Goal: Check status: Check status

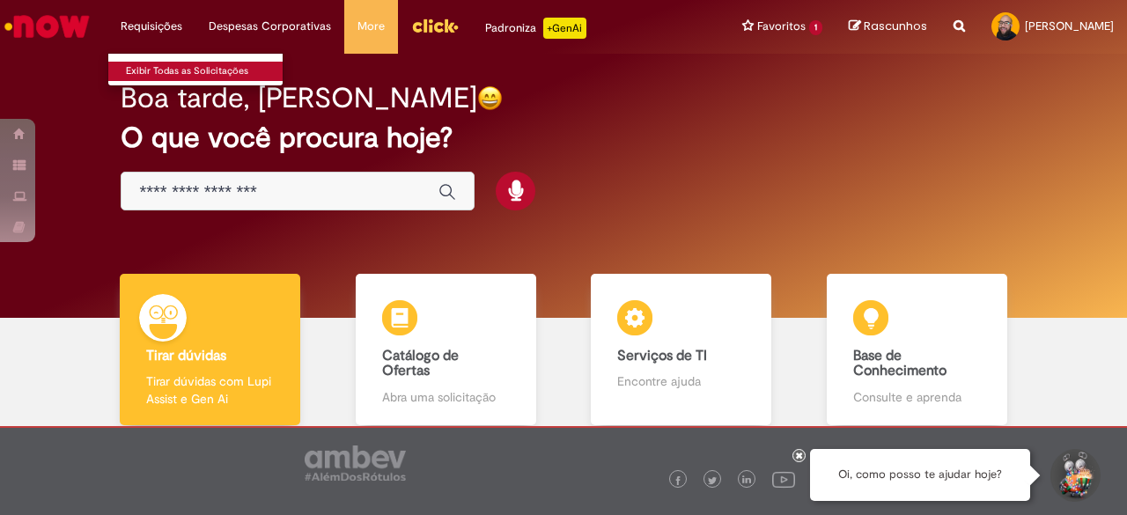
click at [155, 63] on link "Exibir Todas as Solicitações" at bounding box center [205, 71] width 194 height 19
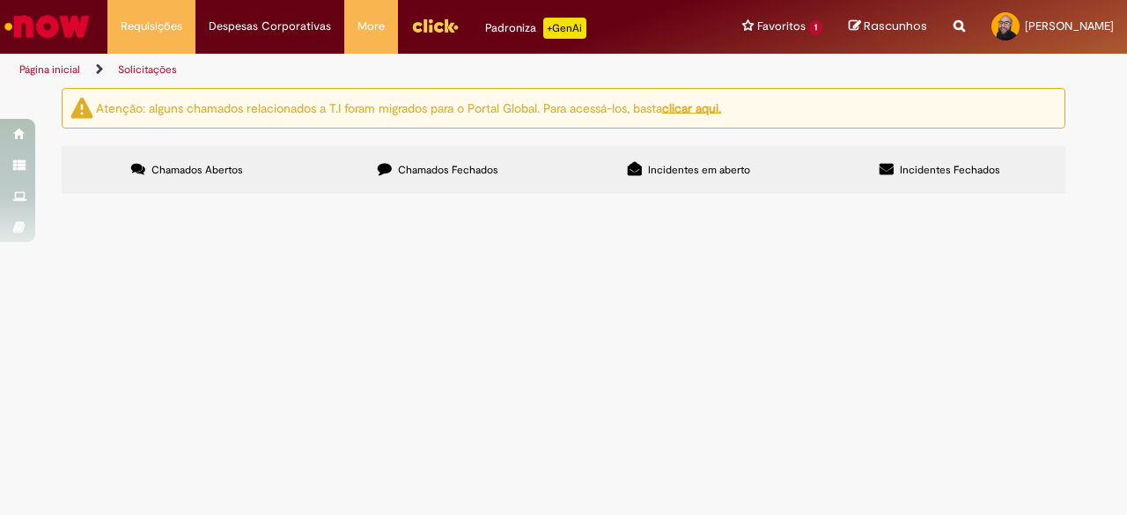
click at [377, 165] on label "Chamados Fechados" at bounding box center [438, 170] width 251 height 48
click at [0, 0] on td at bounding box center [0, 0] width 0 height 0
click at [0, 0] on span "R13564396" at bounding box center [0, 0] width 0 height 0
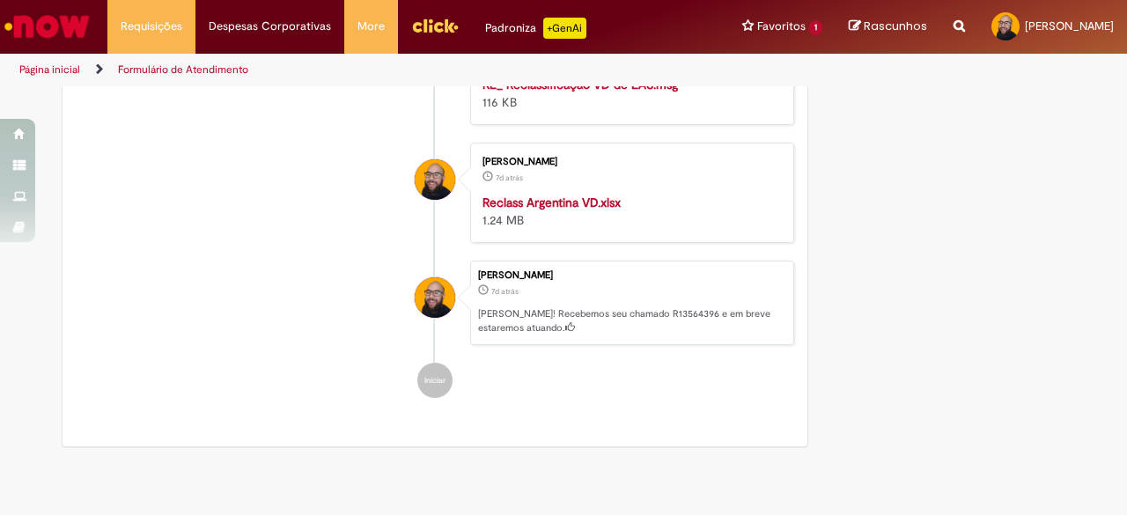
scroll to position [1100, 0]
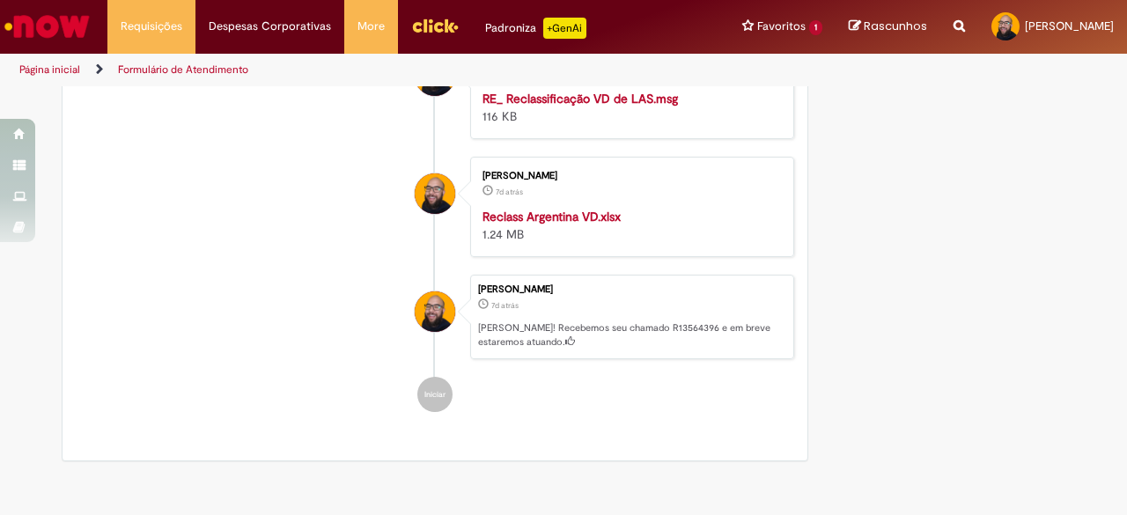
click at [586, 107] on strong "RE_ Reclassificação VD de LAS.msg" at bounding box center [579, 99] width 195 height 16
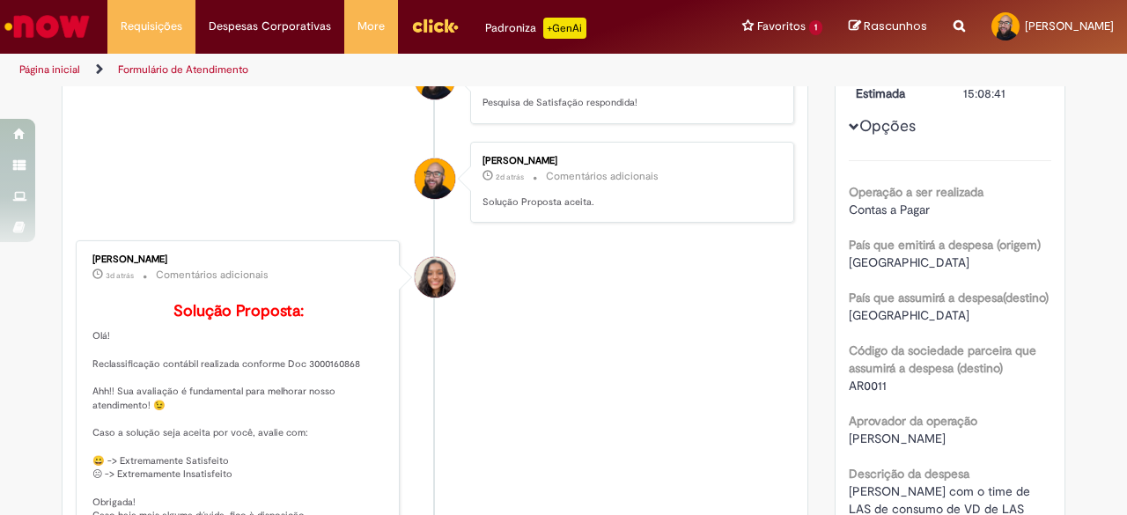
scroll to position [132, 0]
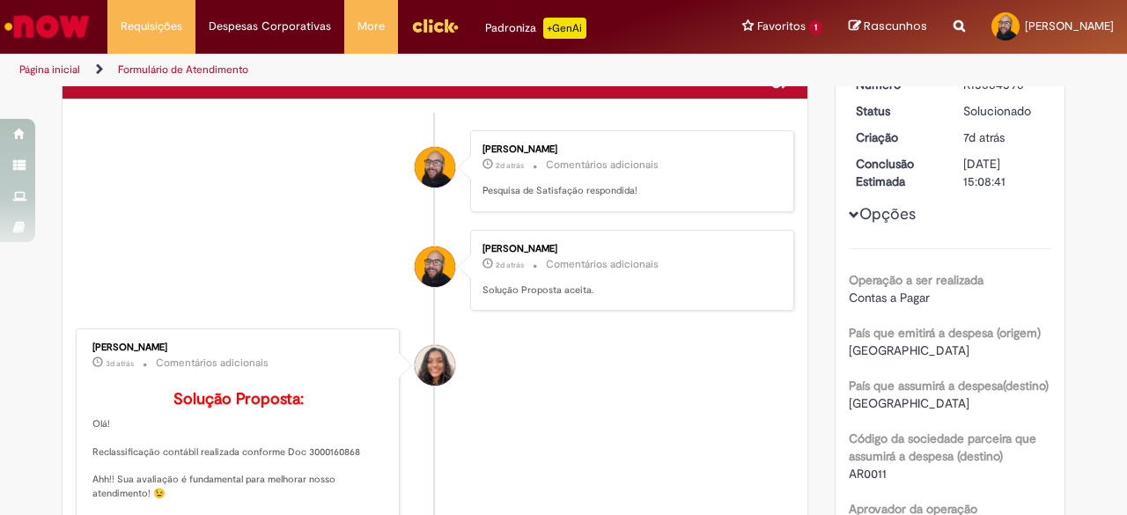
click at [850, 219] on span "Opções para R13564396" at bounding box center [854, 215] width 11 height 11
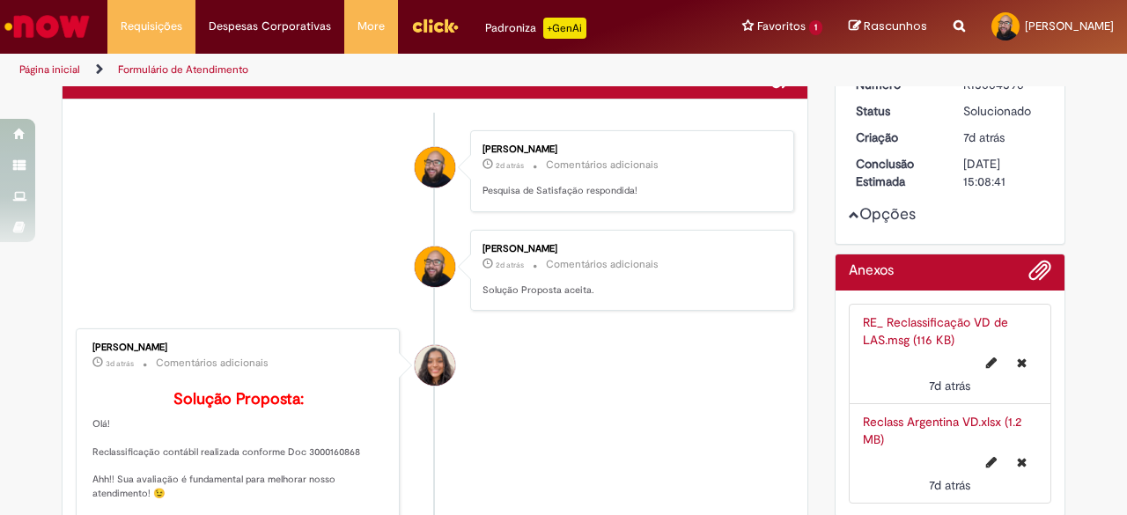
click at [850, 219] on span "Opções para R13564396" at bounding box center [854, 215] width 11 height 11
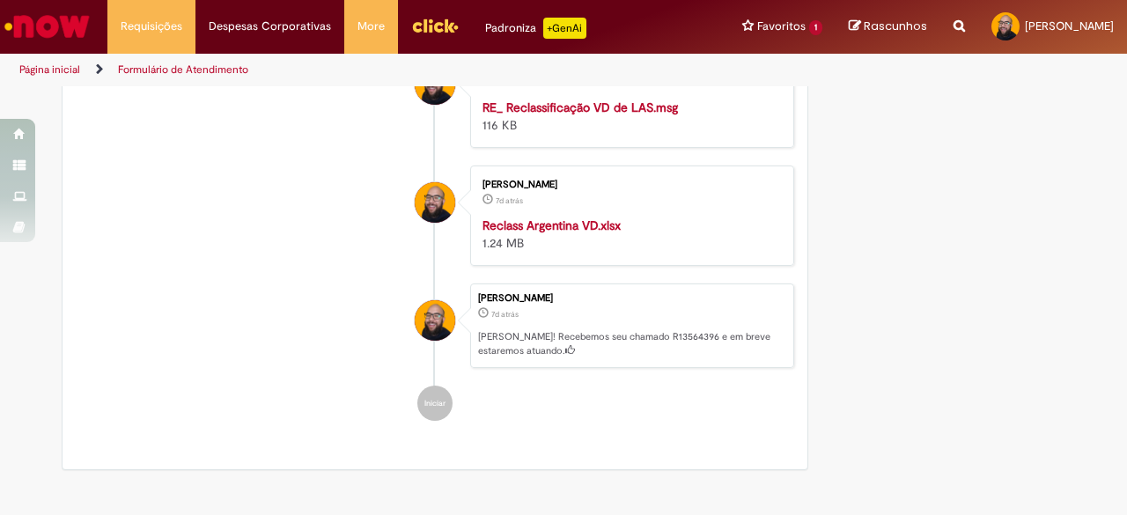
scroll to position [1100, 0]
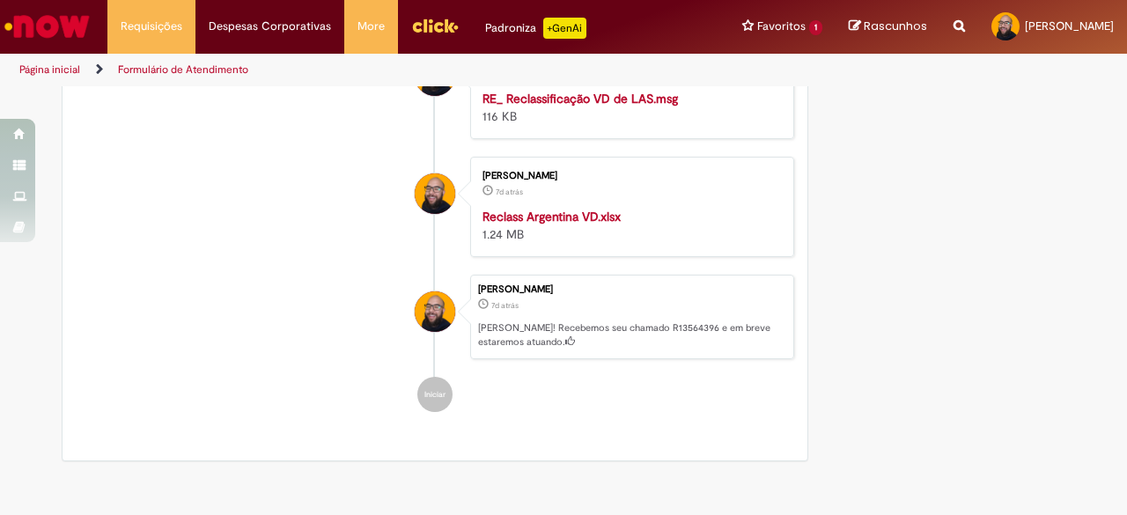
click at [537, 107] on strong "RE_ Reclassificação VD de LAS.msg" at bounding box center [579, 99] width 195 height 16
click at [536, 224] on strong "Reclass Argentina VD.xlsx" at bounding box center [551, 217] width 138 height 16
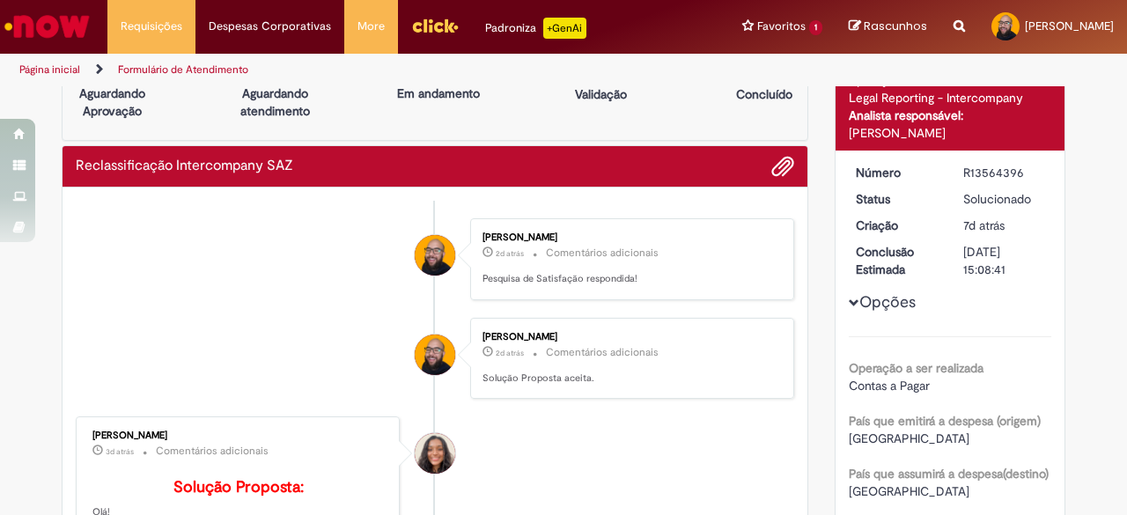
scroll to position [396, 0]
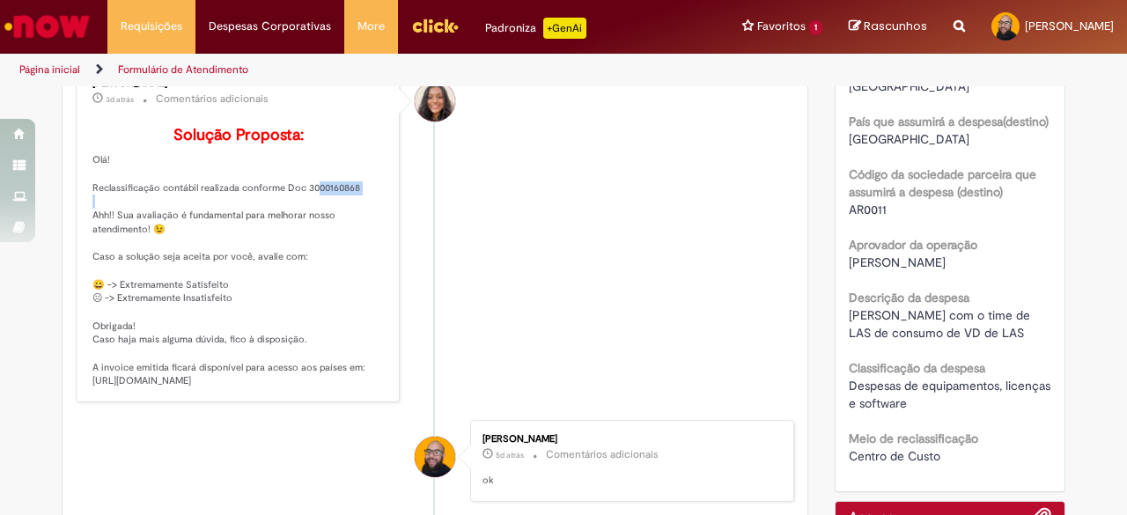
drag, startPoint x: 296, startPoint y: 208, endPoint x: 354, endPoint y: 208, distance: 58.1
click at [354, 208] on p "Solução Proposta: Olá! Reclassificação contábil realizada conforme Doc 30001608…" at bounding box center [238, 257] width 293 height 261
copy p "3000160868"
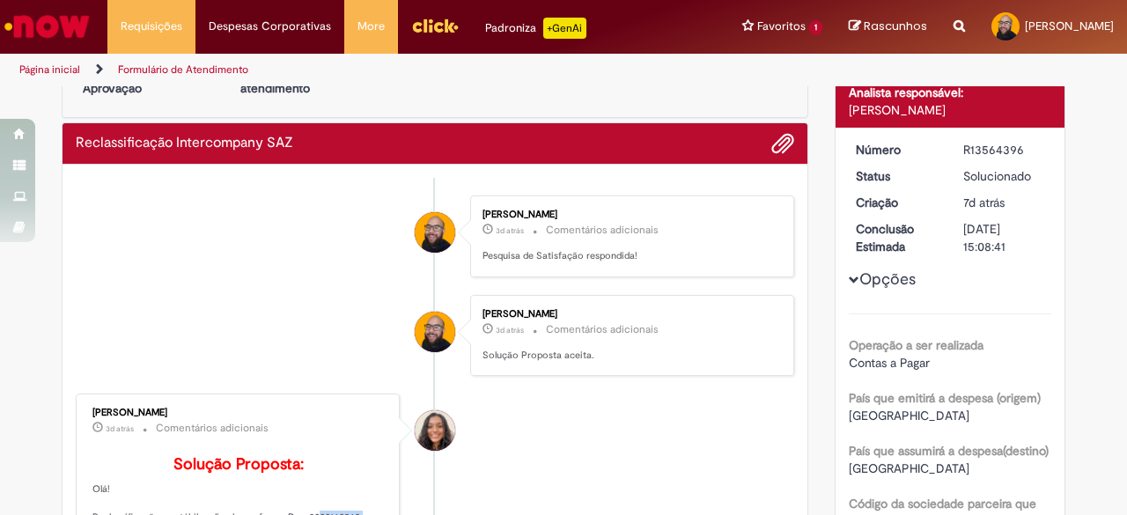
scroll to position [26, 0]
